Goal: Check status: Check status

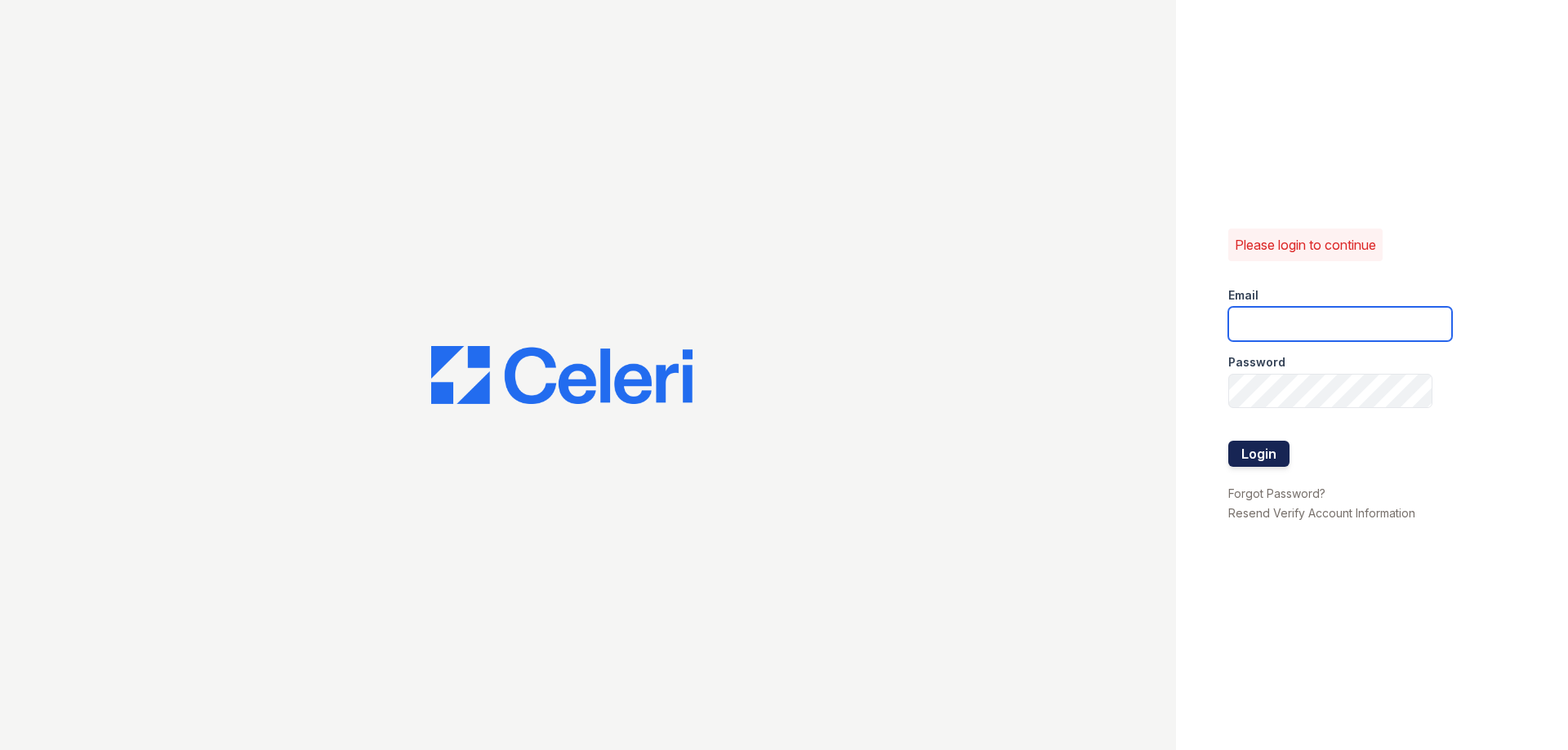
type input "theplace2@cafmanagement.com"
click at [1264, 441] on button "Login" at bounding box center [1259, 454] width 61 height 26
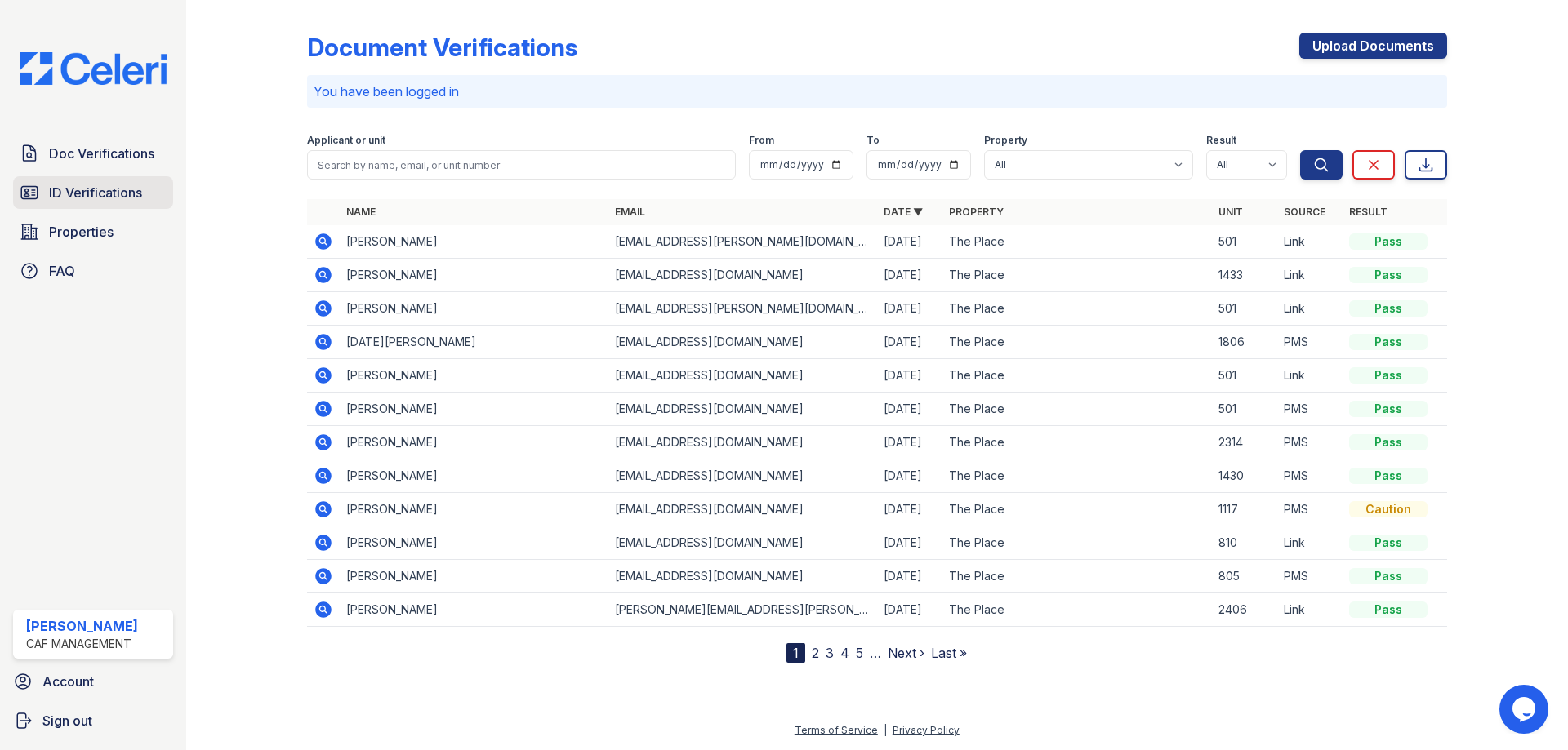
click at [92, 199] on span "ID Verifications" at bounding box center [95, 193] width 93 height 20
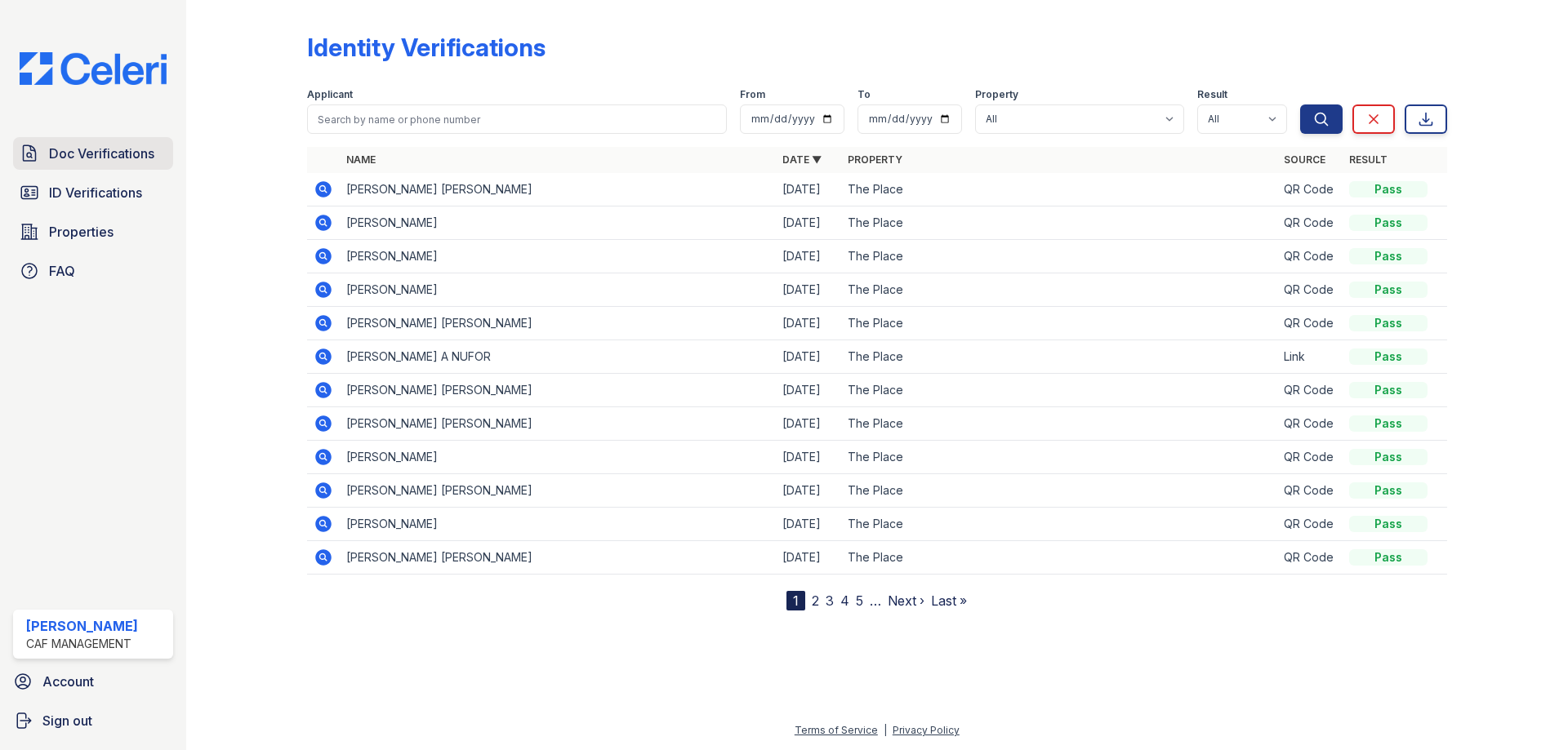
click at [89, 153] on span "Doc Verifications" at bounding box center [101, 154] width 105 height 20
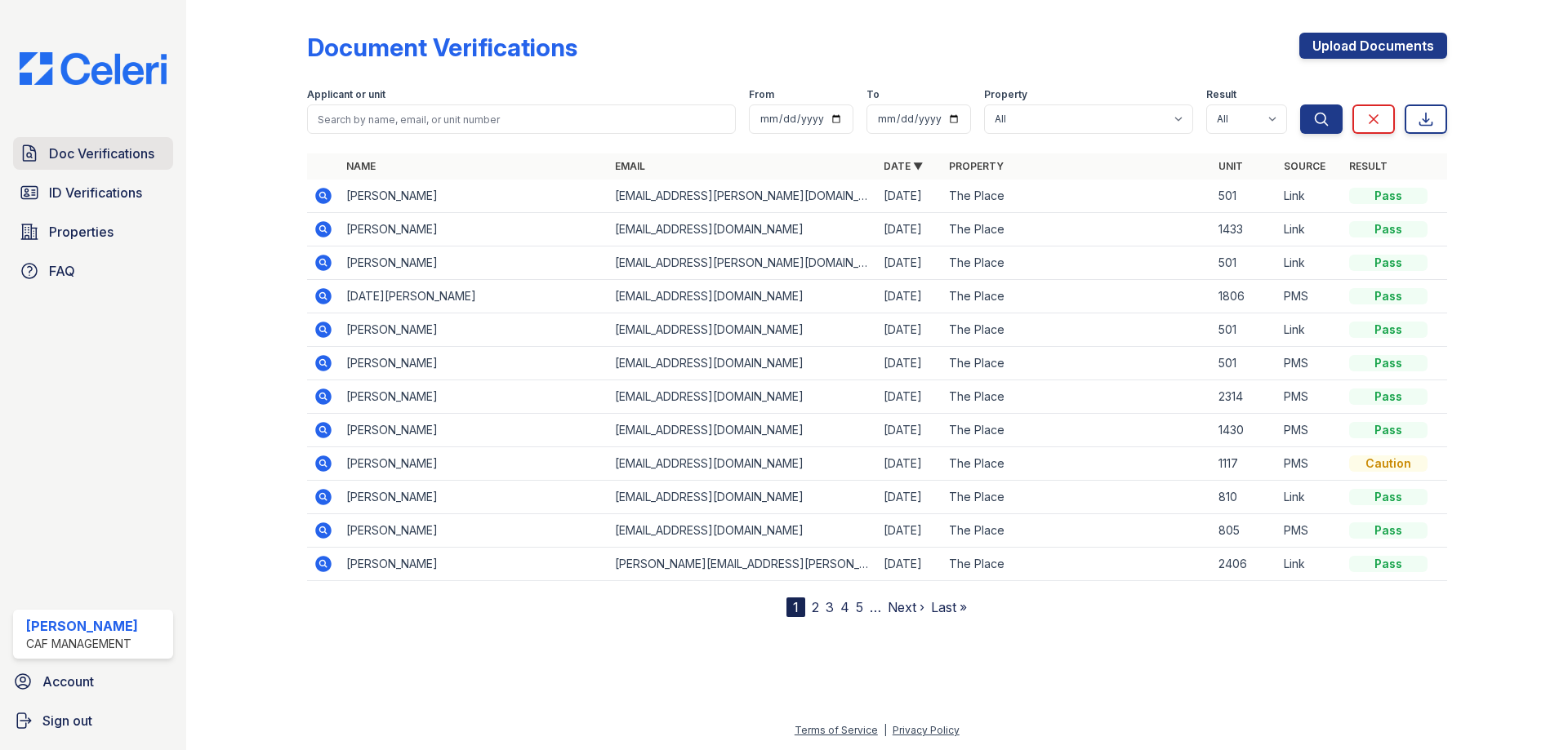
click at [85, 159] on span "Doc Verifications" at bounding box center [101, 154] width 105 height 20
click at [85, 161] on span "Doc Verifications" at bounding box center [101, 154] width 105 height 20
click at [85, 188] on span "ID Verifications" at bounding box center [95, 193] width 93 height 20
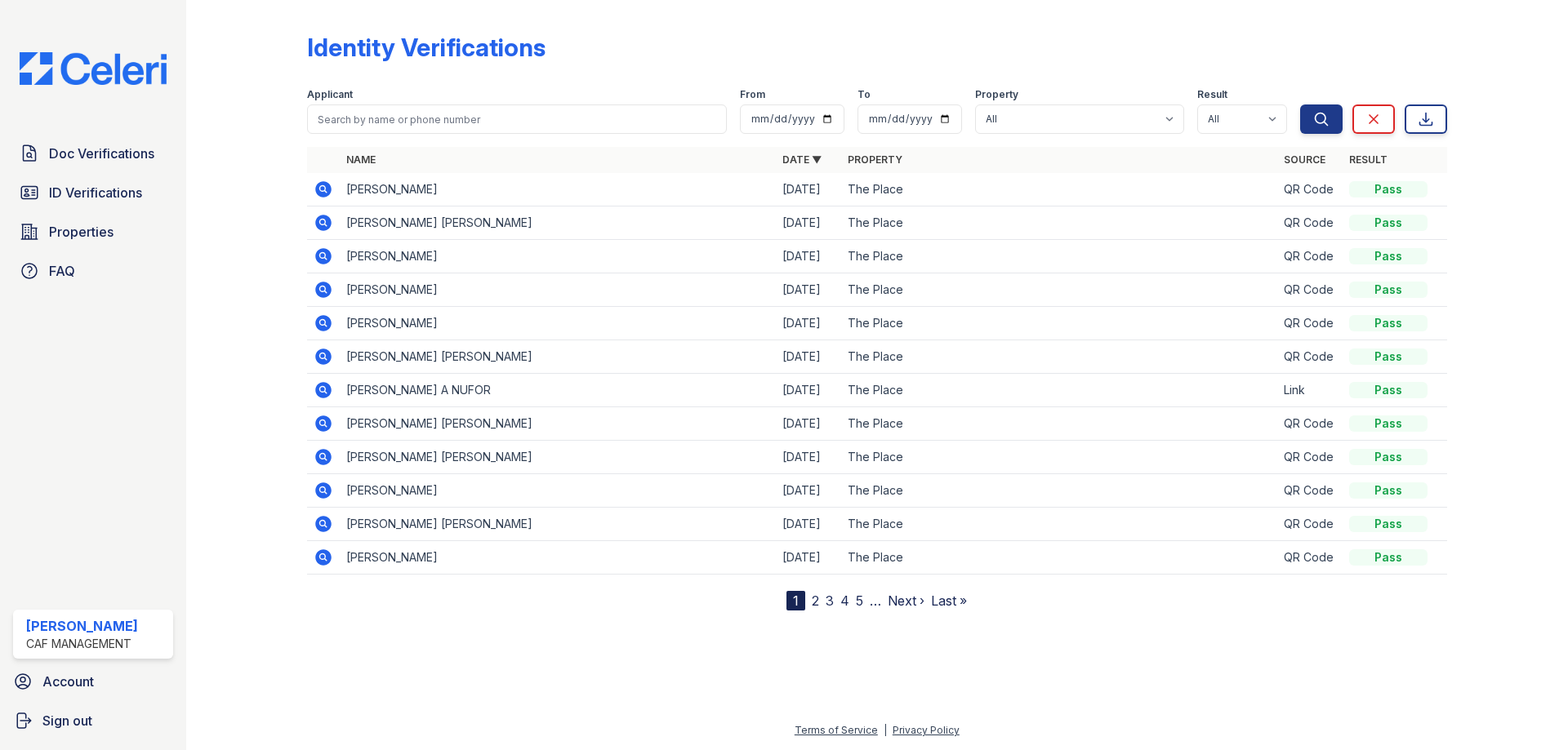
click at [319, 185] on icon at bounding box center [324, 190] width 17 height 17
